Goal: Task Accomplishment & Management: Complete application form

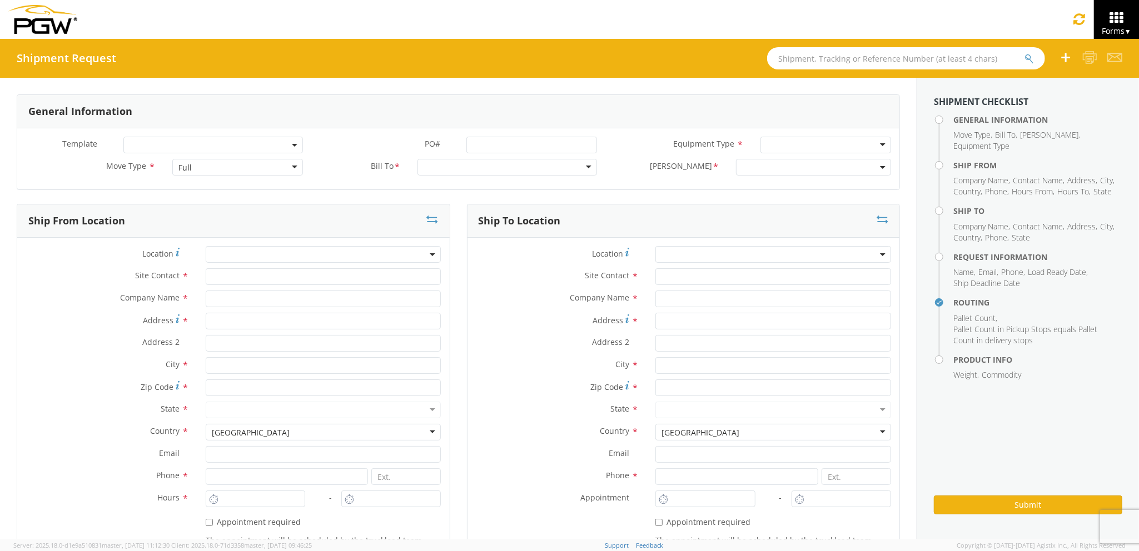
click at [205, 165] on div "Full" at bounding box center [237, 167] width 130 height 17
click at [338, 301] on input "text" at bounding box center [324, 299] width 236 height 17
type input "PGW Auto Glass"
type input "j"
type input "[STREET_ADDRESS][PERSON_NAME]"
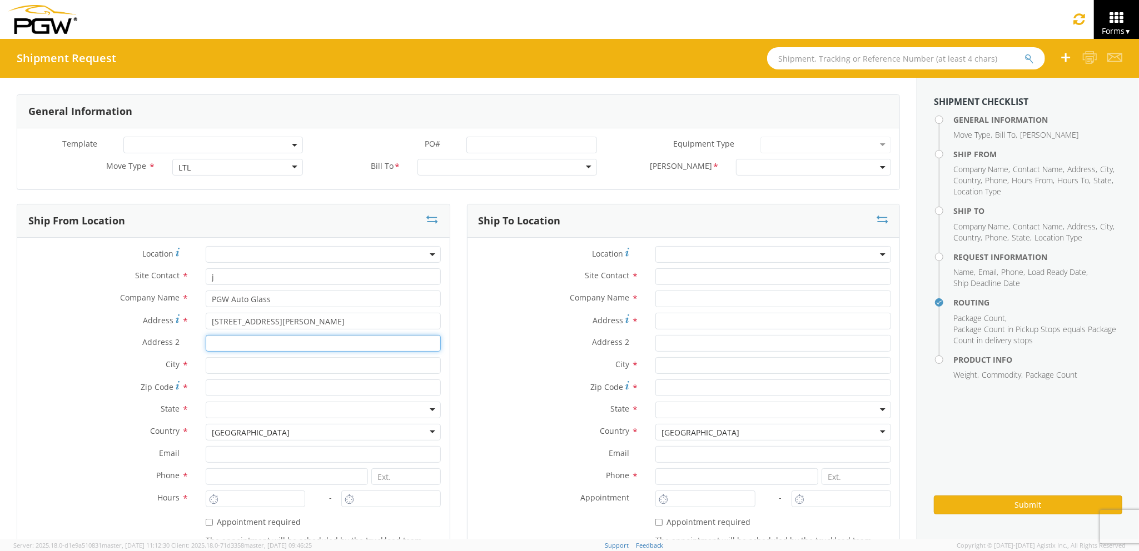
type input "[GEOGRAPHIC_DATA] [US_STATE] 04092"
type input "[GEOGRAPHIC_DATA]"
type input "04092"
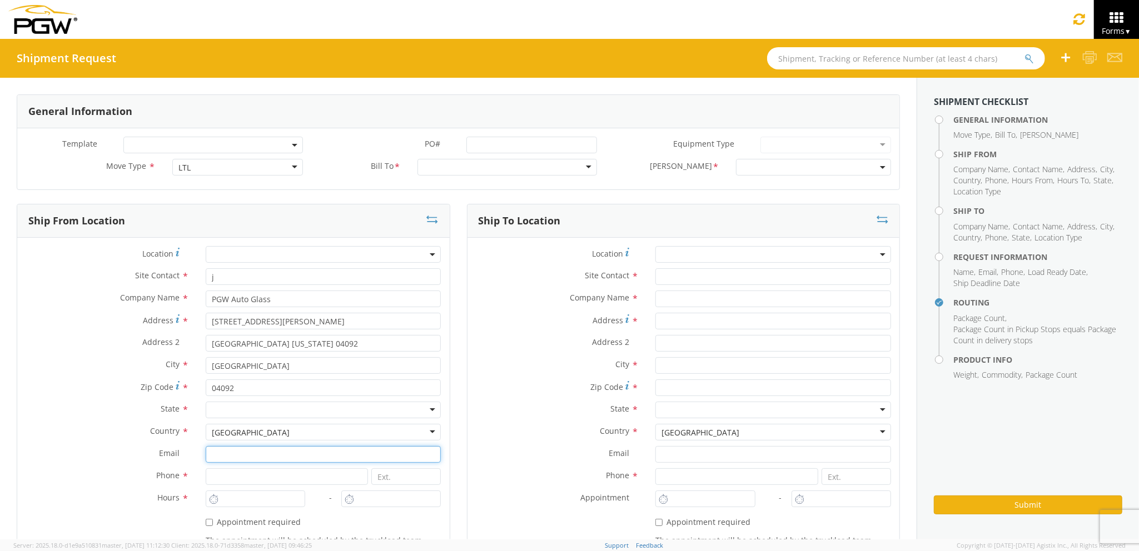
type input "[EMAIL_ADDRESS][DOMAIN_NAME]"
type input "2073329611"
type input "3:00 PM"
type input "j"
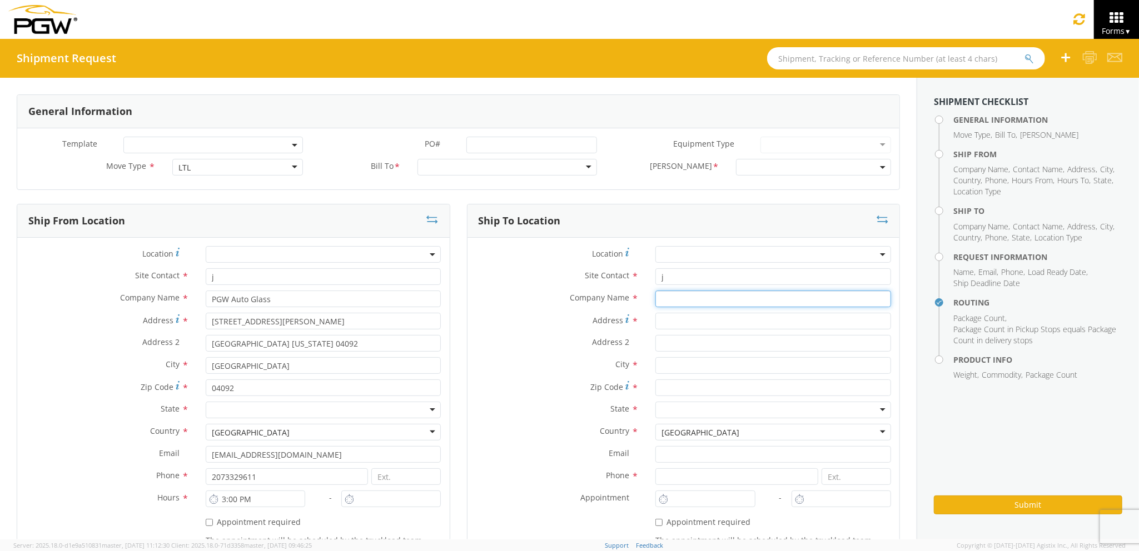
type input "PGW Auto Glass"
type input "[STREET_ADDRESS]"
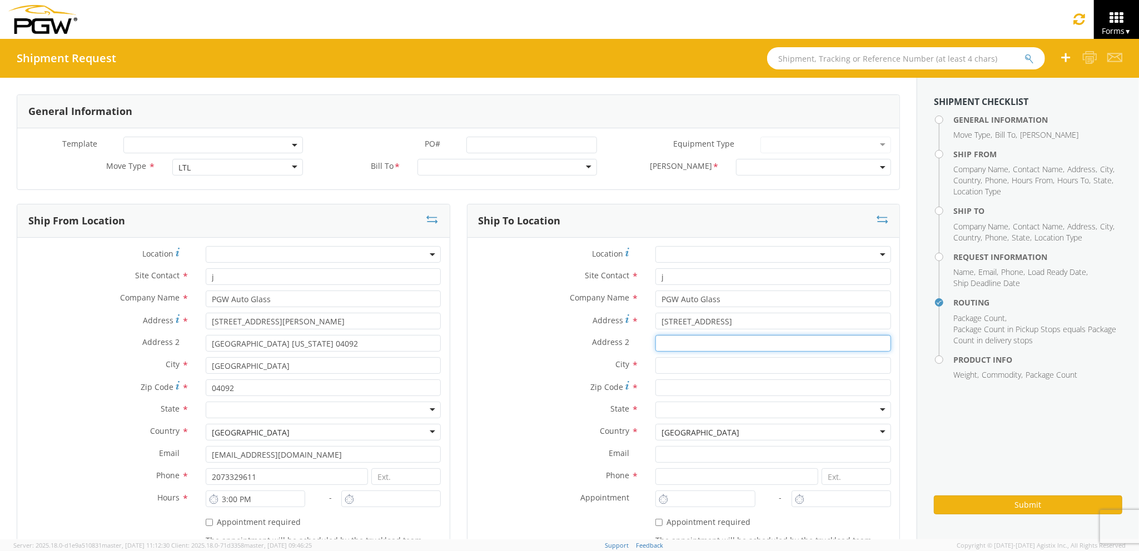
type input "5"
type input "[GEOGRAPHIC_DATA]"
type input "04769"
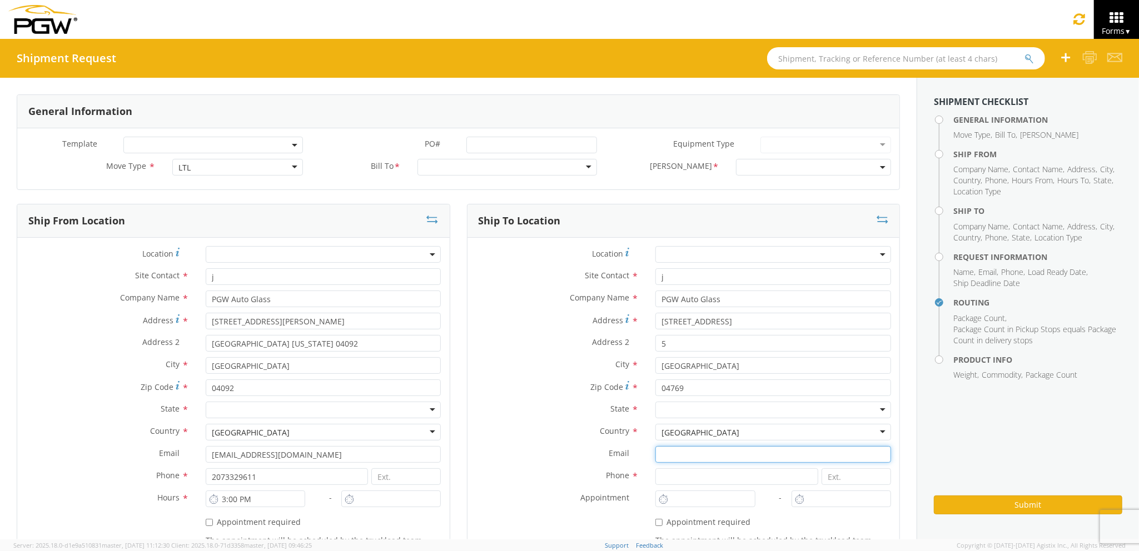
type input "[EMAIL_ADDRESS][DOMAIN_NAME]"
type input "2077745169"
type input "6:00 AM"
type input "7:00 AM"
type input "[PERSON_NAME] [PERSON_NAME]"
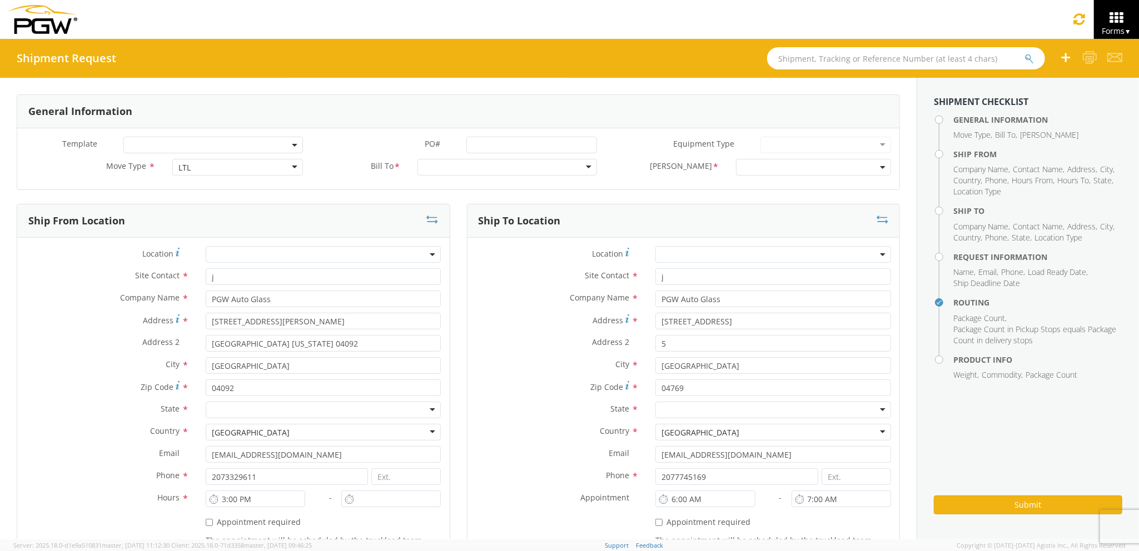
type input "[EMAIL_ADDRESS][DOMAIN_NAME]"
type input "7272478279"
type input "1000"
type input "2"
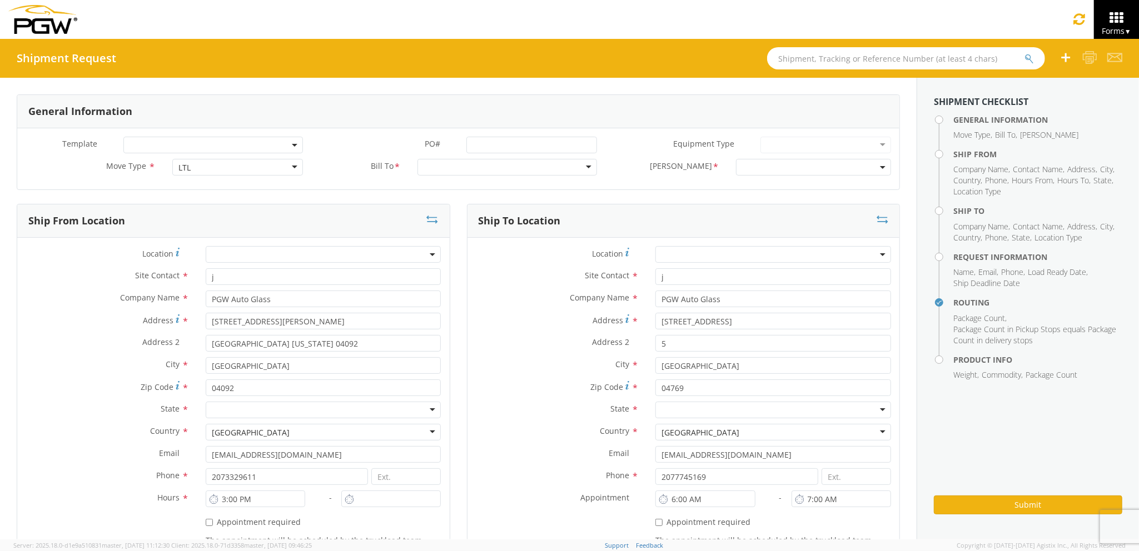
type input "3:00 PM"
click at [499, 172] on div at bounding box center [507, 167] width 180 height 17
type input "5559"
click at [750, 167] on span at bounding box center [823, 167] width 157 height 17
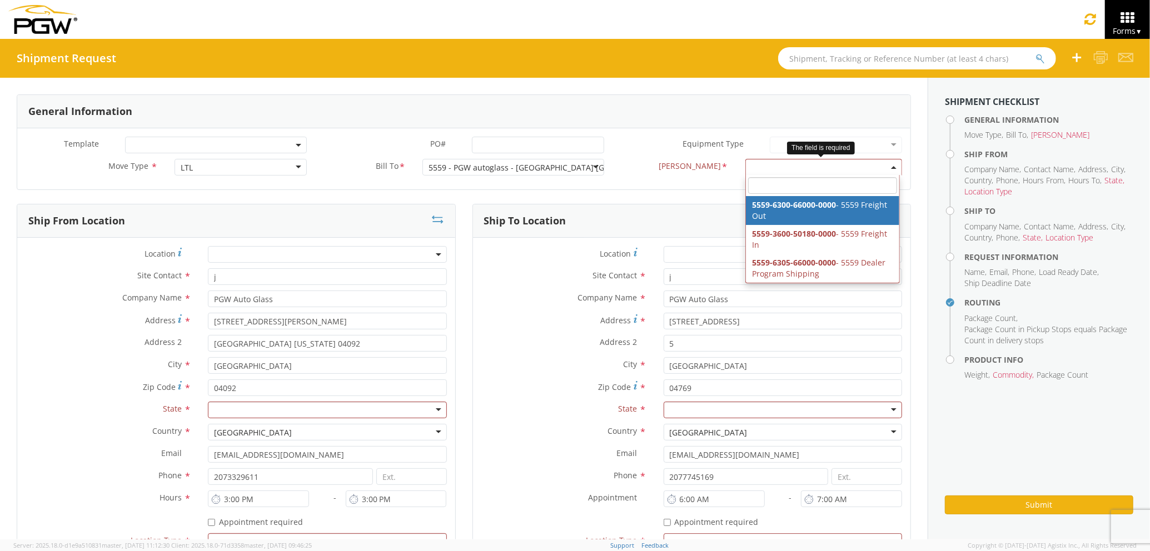
select select "5559-6300-66000-0000"
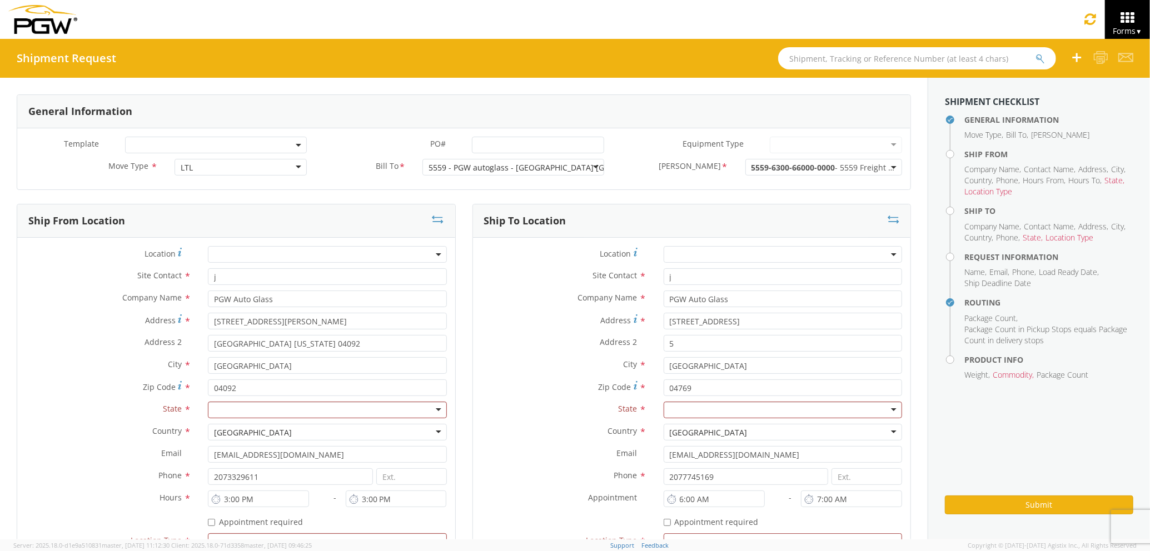
click at [396, 413] on div at bounding box center [327, 410] width 238 height 17
type input "ma"
click at [687, 415] on div at bounding box center [783, 410] width 238 height 17
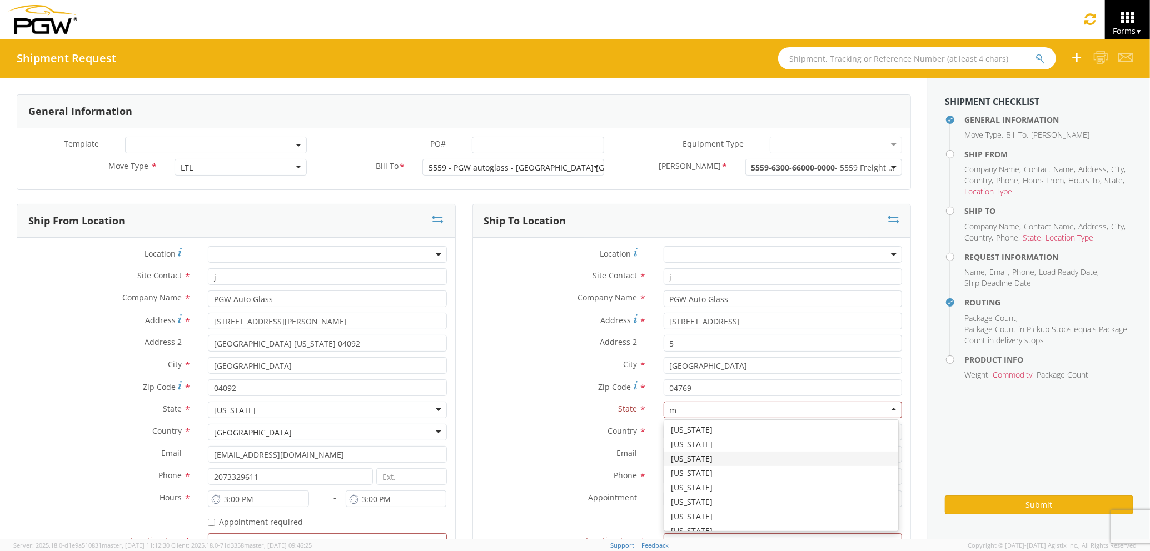
type input "ma"
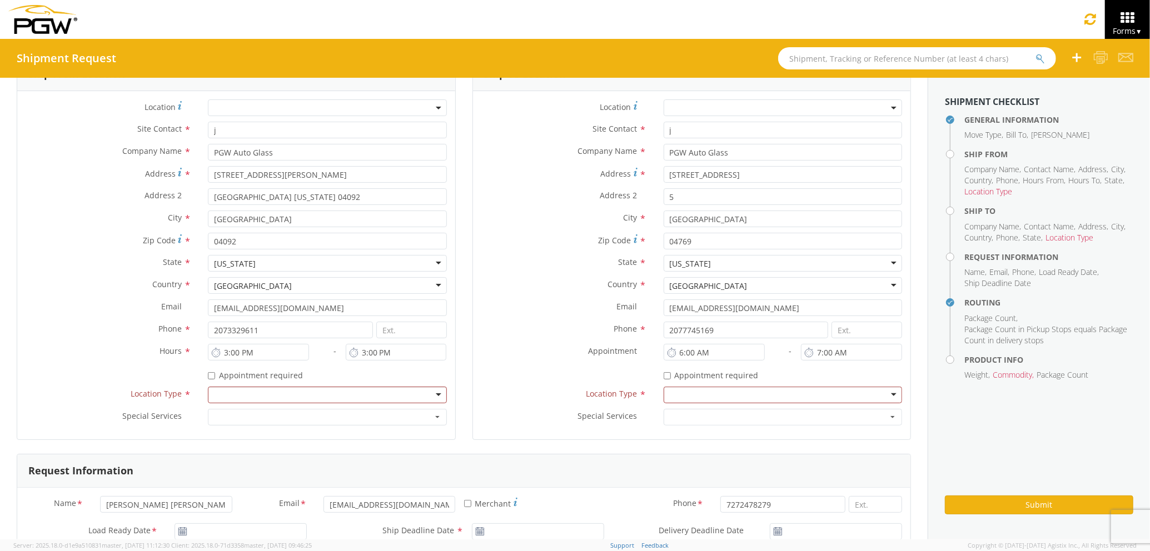
scroll to position [148, 0]
click at [287, 399] on div at bounding box center [327, 394] width 238 height 17
click at [710, 396] on div at bounding box center [783, 394] width 238 height 17
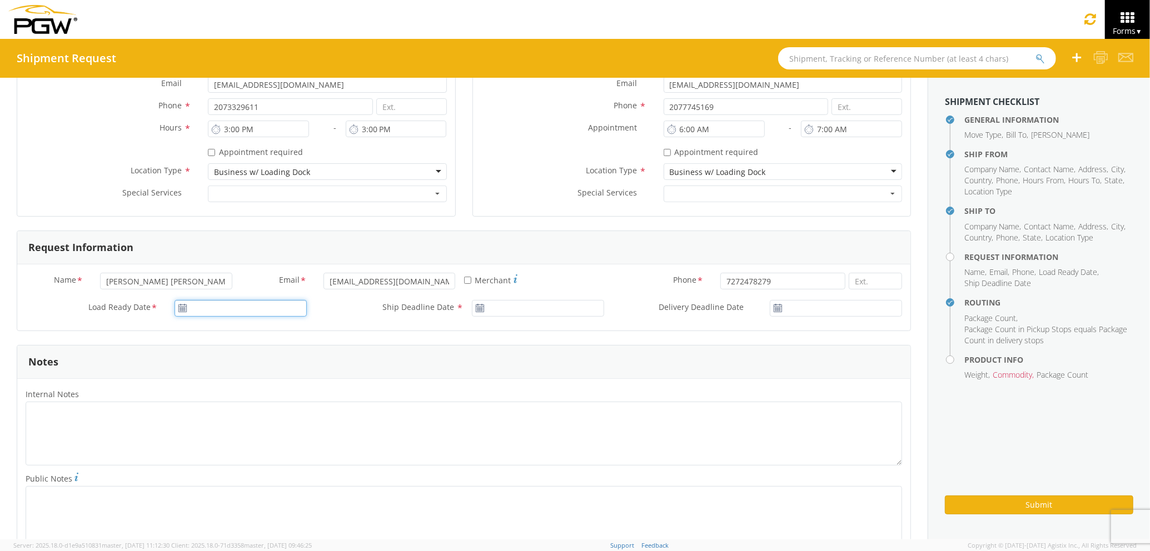
type input "[DATE]"
click at [258, 313] on input "[DATE]" at bounding box center [241, 308] width 132 height 17
click at [246, 377] on td "10" at bounding box center [251, 379] width 23 height 17
type input "[DATE]"
click at [530, 314] on input "[DATE]" at bounding box center [538, 308] width 132 height 17
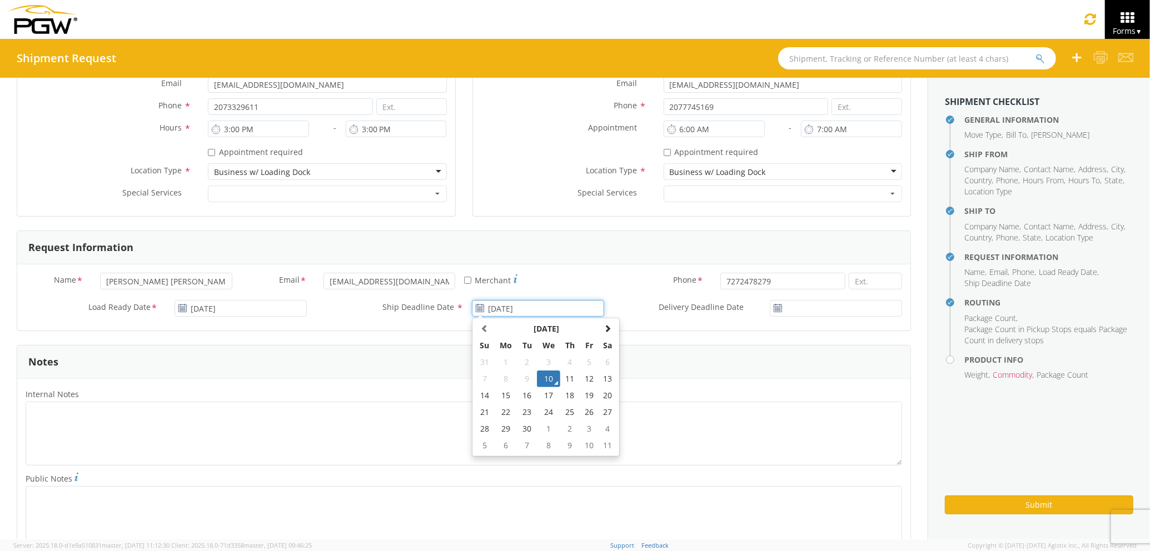
click at [544, 385] on td "10" at bounding box center [548, 379] width 23 height 17
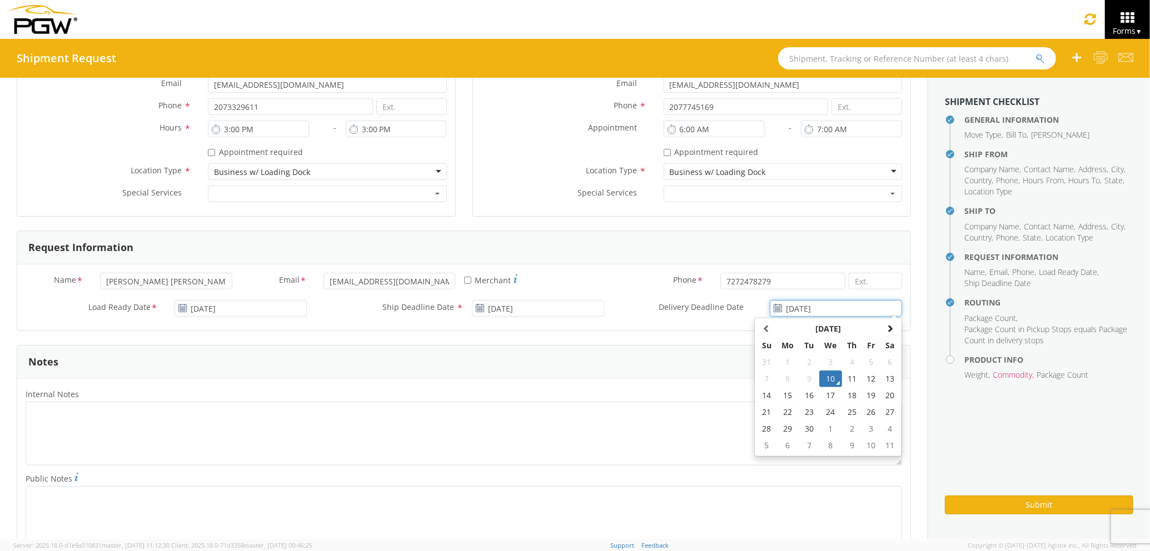
click at [797, 307] on input "[DATE]" at bounding box center [836, 308] width 132 height 17
click at [844, 378] on td "11" at bounding box center [851, 379] width 19 height 17
type input "[DATE]"
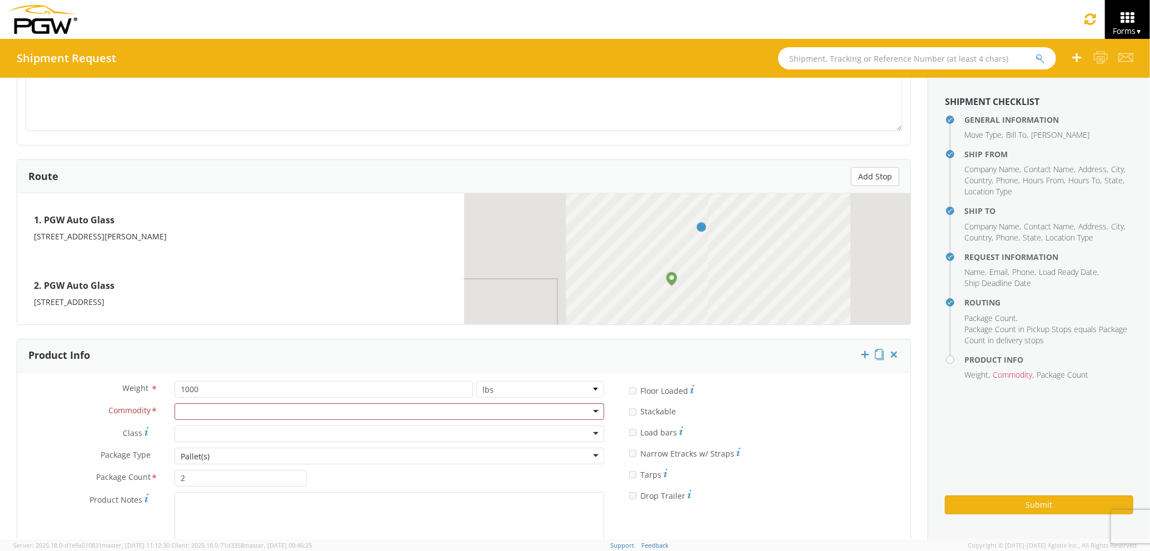
scroll to position [815, 0]
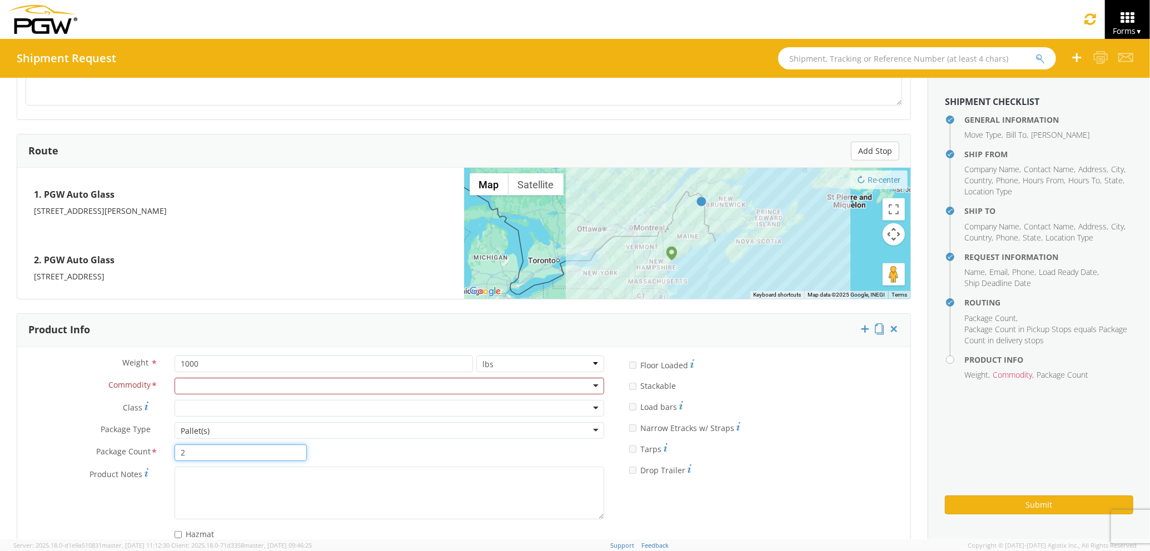
drag, startPoint x: 188, startPoint y: 458, endPoint x: 142, endPoint y: 459, distance: 45.6
click at [142, 459] on div "Package Count * 2" at bounding box center [166, 453] width 298 height 17
type input "1"
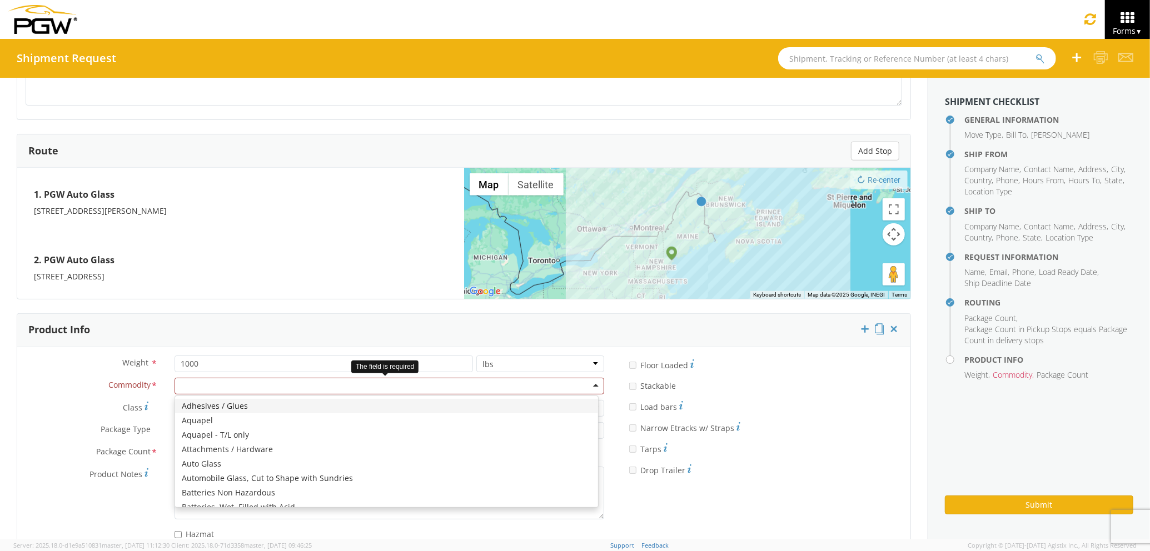
click at [365, 385] on div at bounding box center [390, 386] width 430 height 17
type input "win"
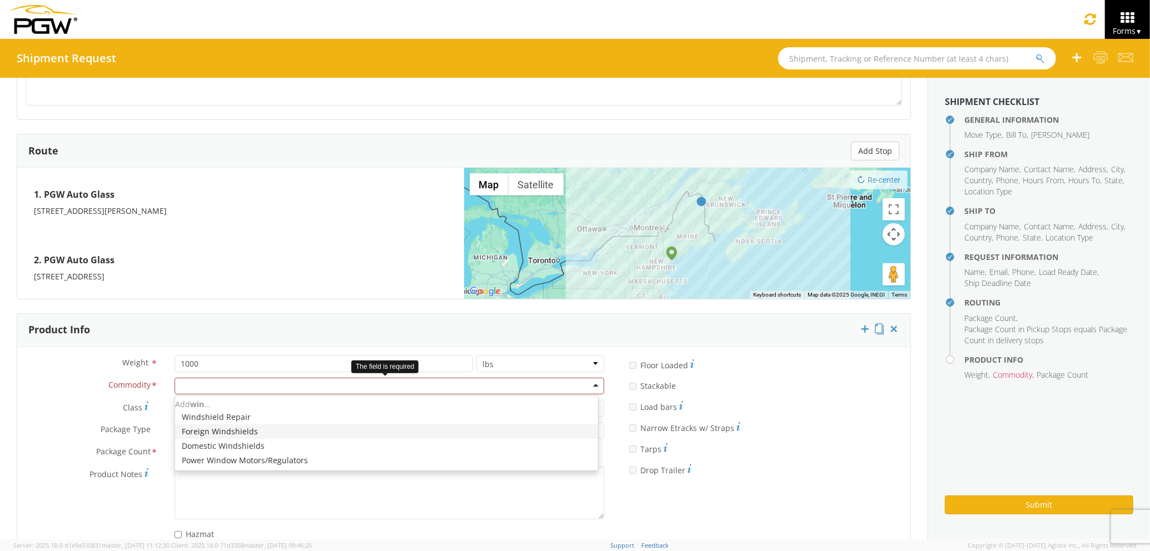
scroll to position [0, 0]
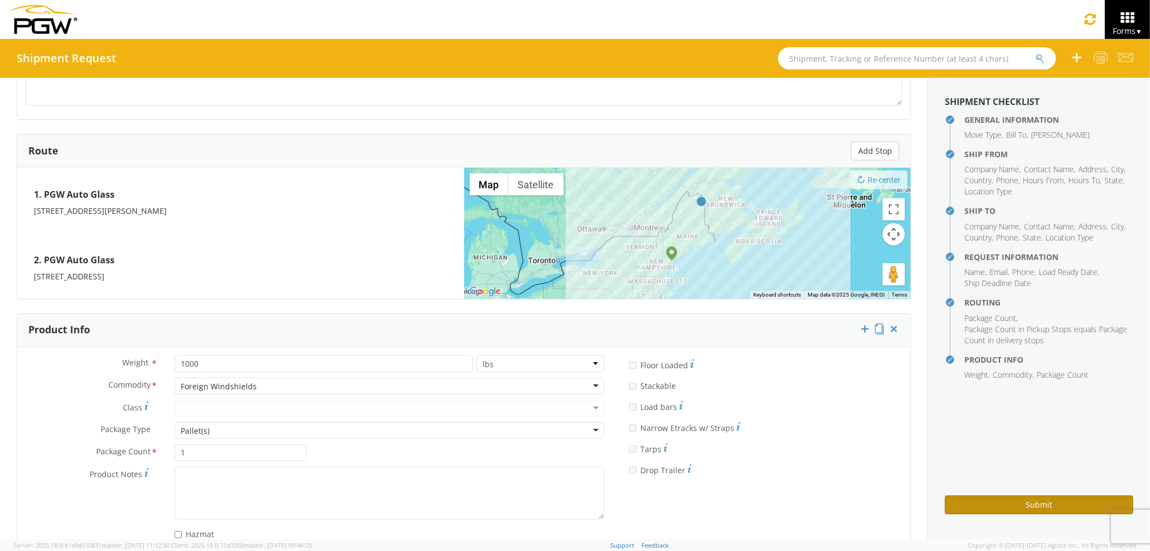
click at [970, 502] on button "Submit" at bounding box center [1039, 505] width 188 height 19
